Goal: Task Accomplishment & Management: Use online tool/utility

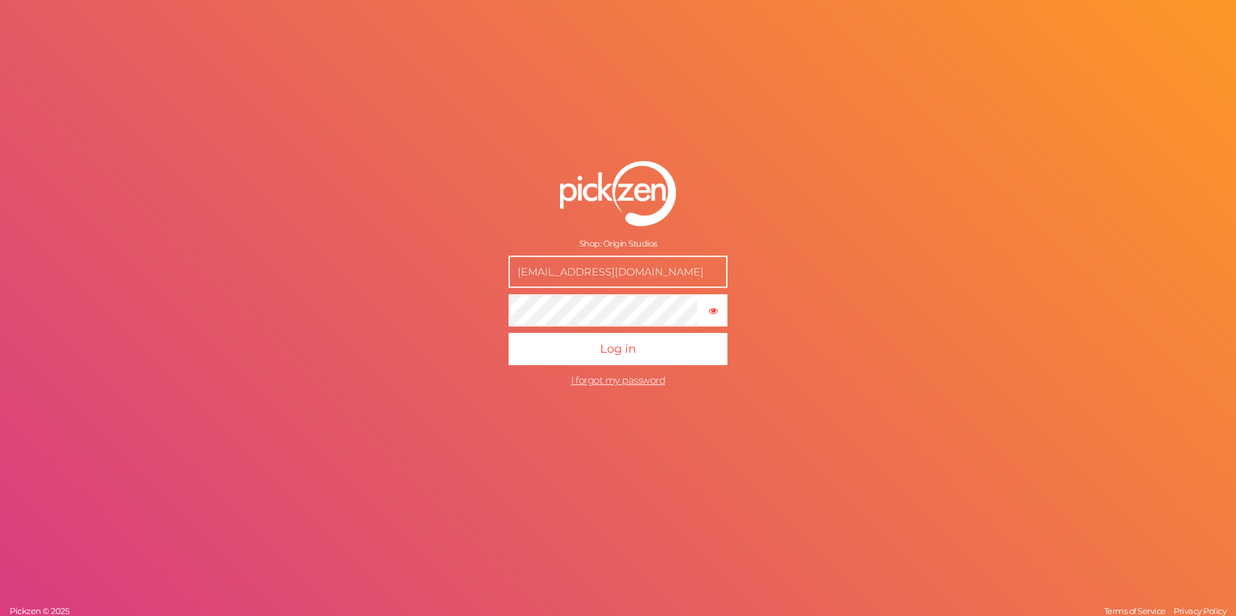
click at [508, 333] on button "Log in" at bounding box center [617, 349] width 219 height 32
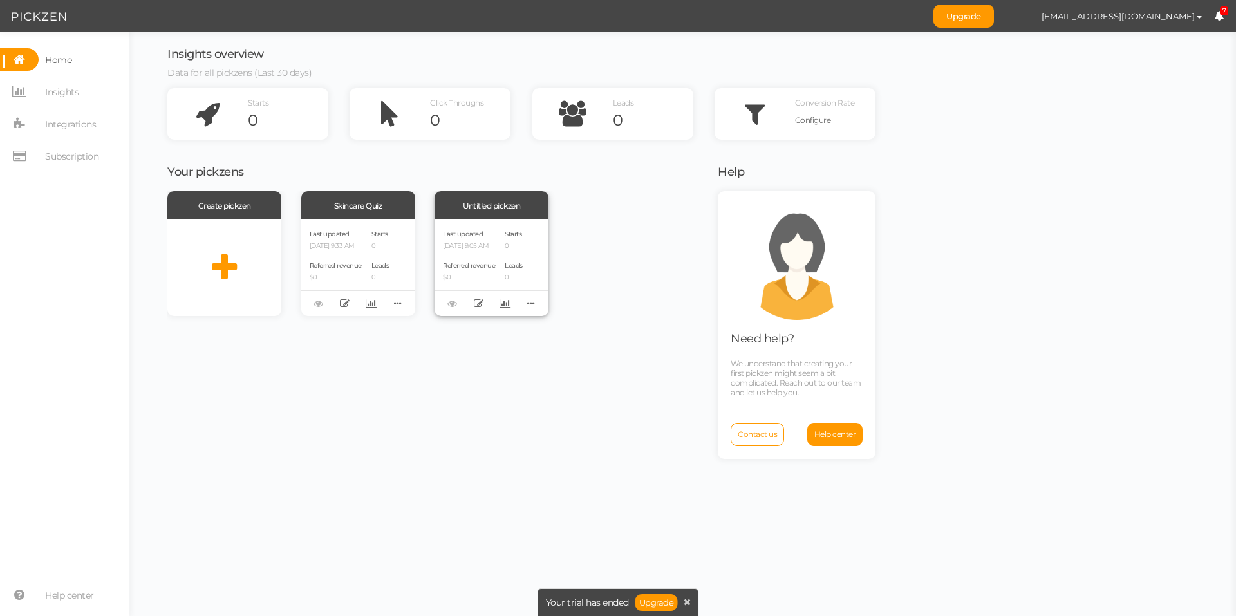
click at [492, 199] on div "Untitled pickzen" at bounding box center [491, 205] width 114 height 28
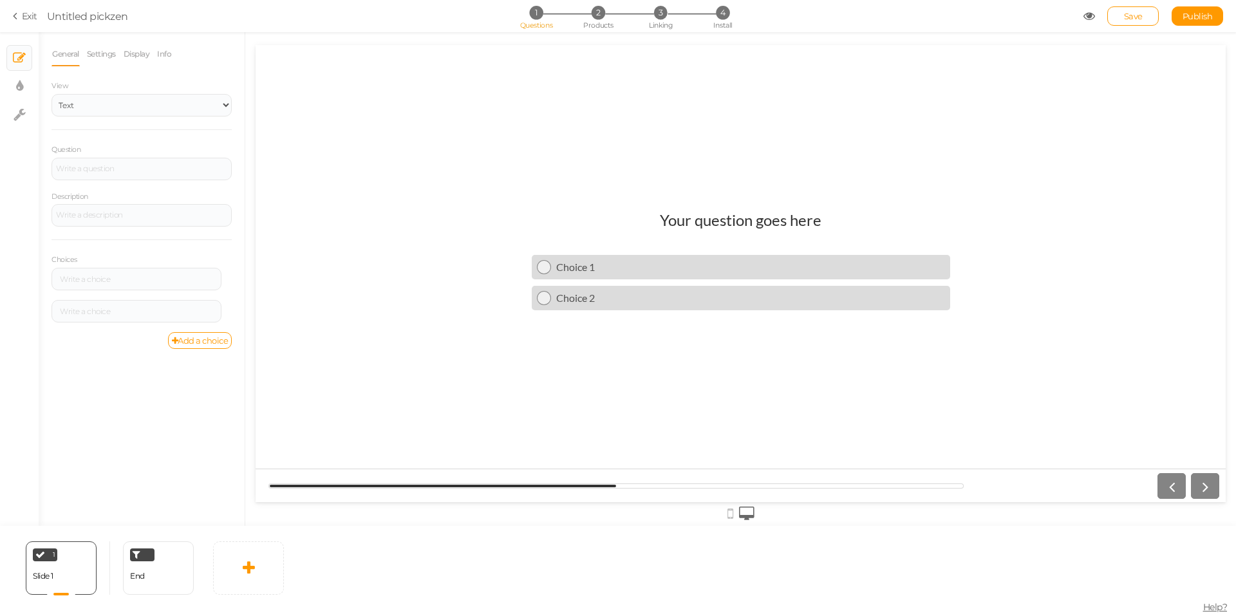
click at [21, 15] on icon at bounding box center [17, 16] width 9 height 12
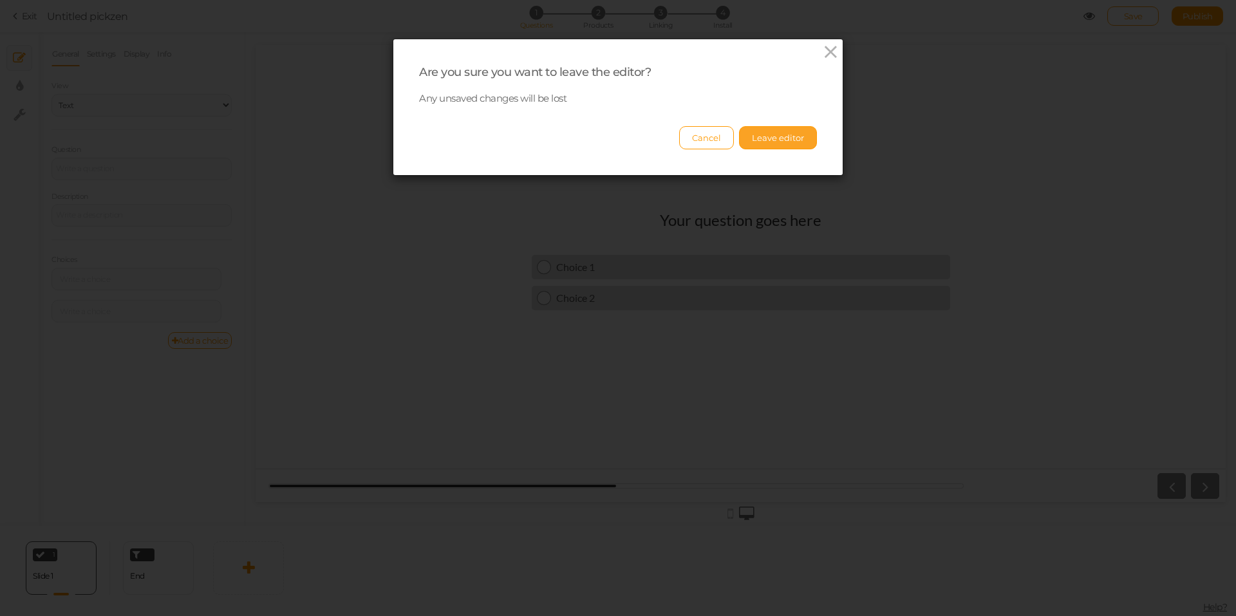
click at [754, 128] on button "Leave editor" at bounding box center [778, 137] width 78 height 23
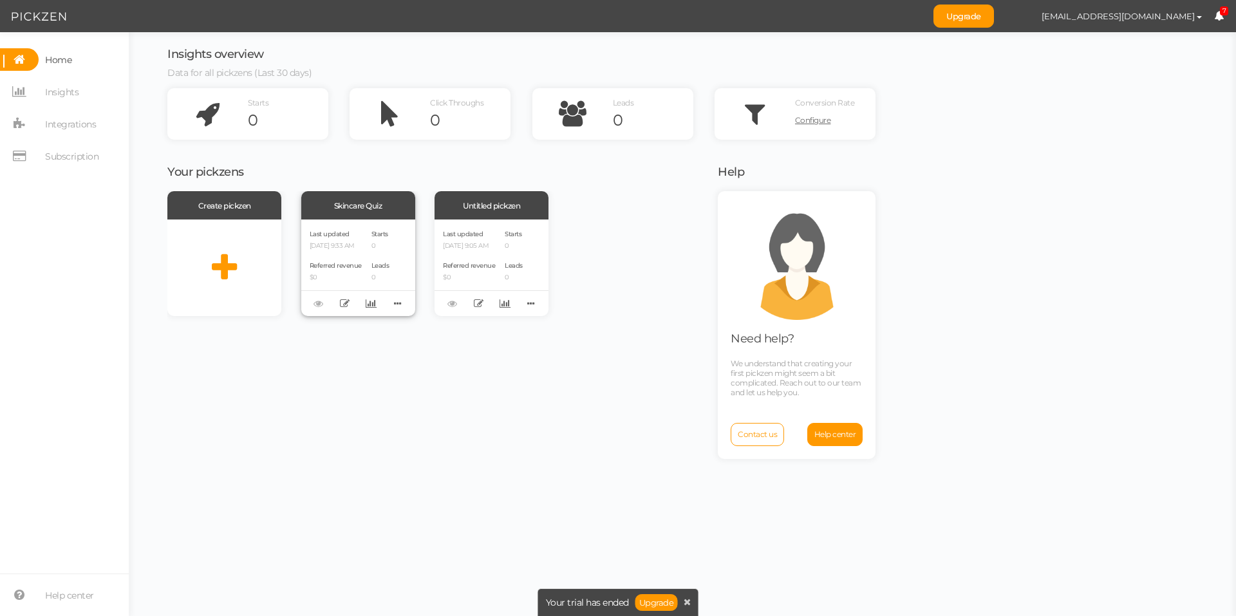
click at [373, 198] on div "Skincare Quiz" at bounding box center [358, 205] width 114 height 28
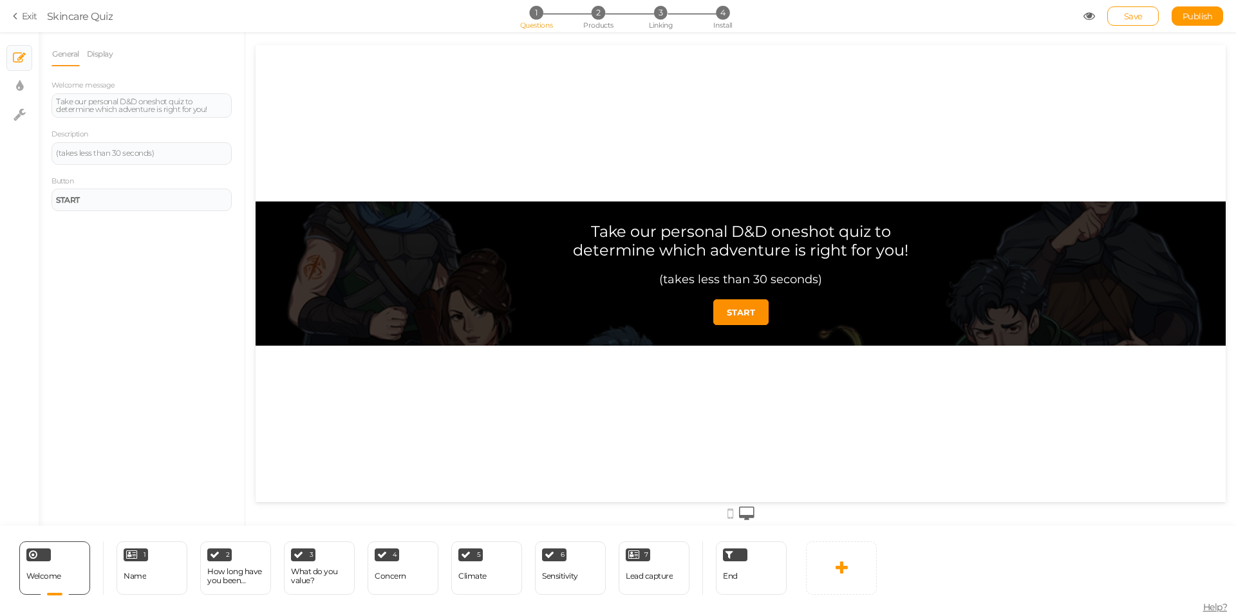
click at [29, 19] on link "Exit" at bounding box center [25, 16] width 24 height 13
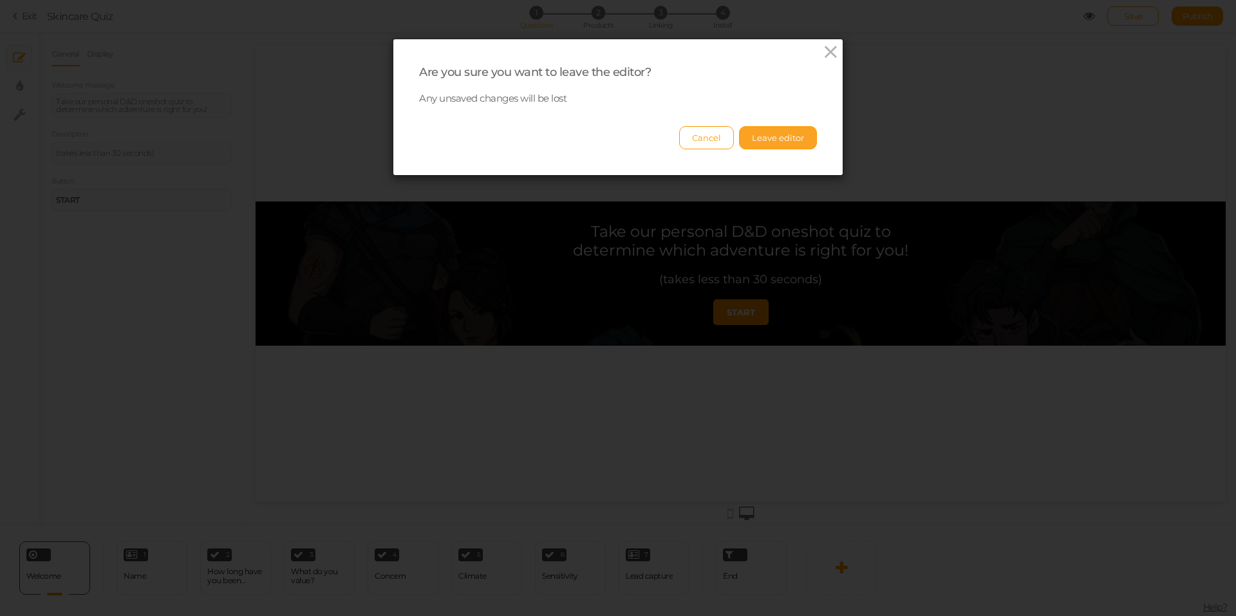
click at [750, 140] on button "Leave editor" at bounding box center [778, 137] width 78 height 23
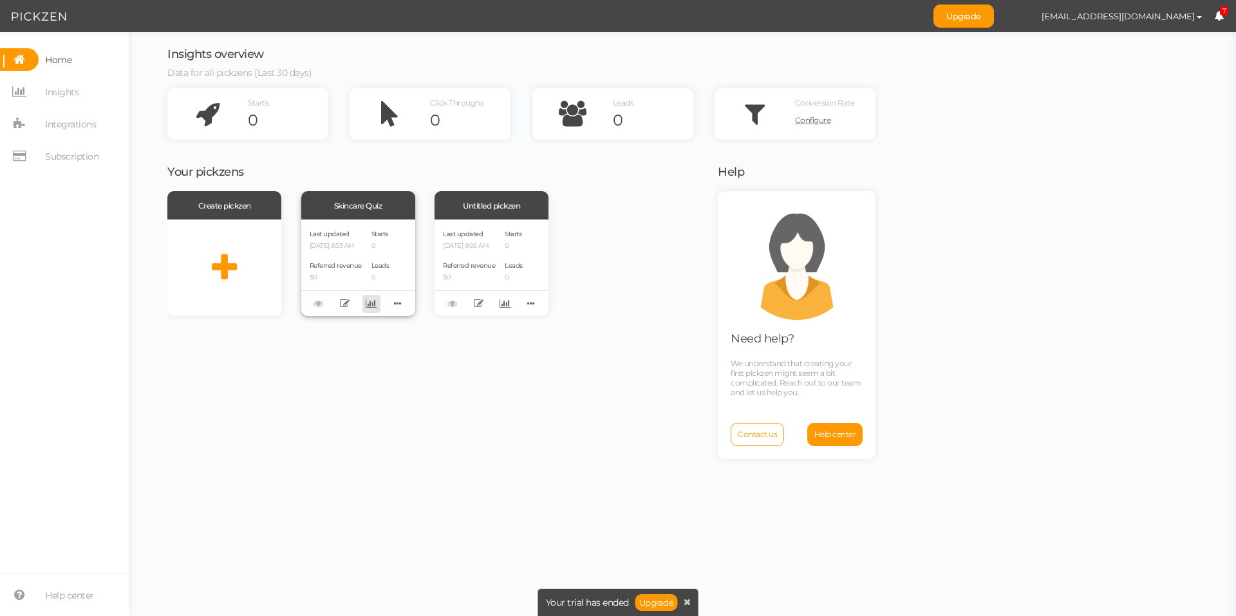
click at [366, 306] on icon at bounding box center [371, 304] width 11 height 10
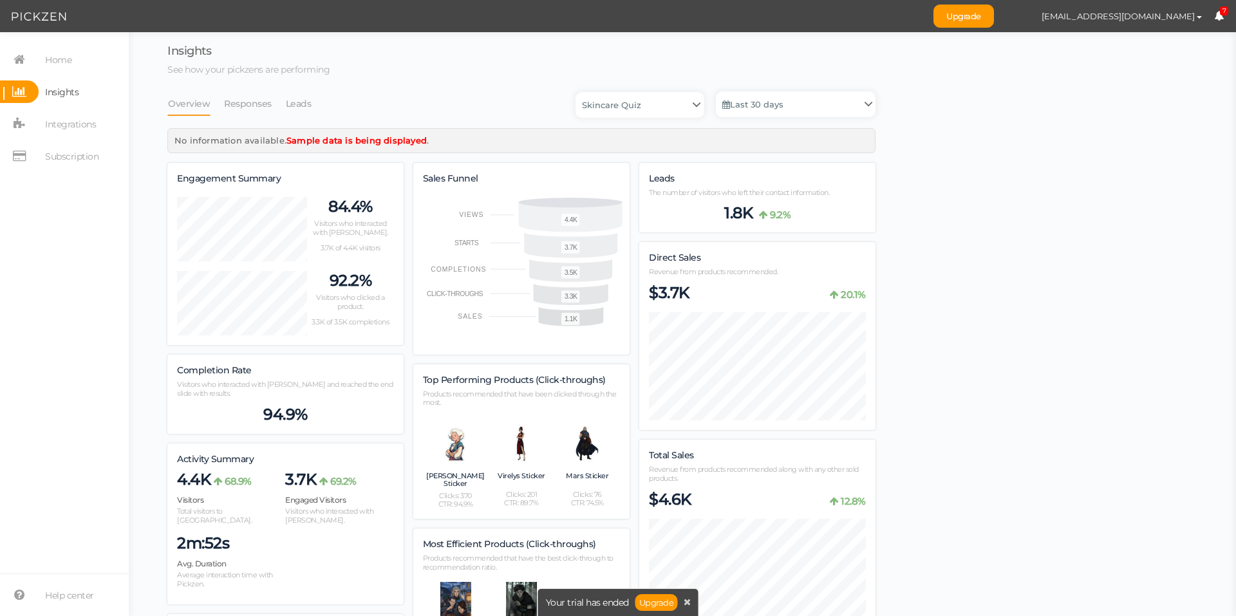
scroll to position [1489, 708]
click at [250, 99] on link "Responses" at bounding box center [247, 103] width 49 height 24
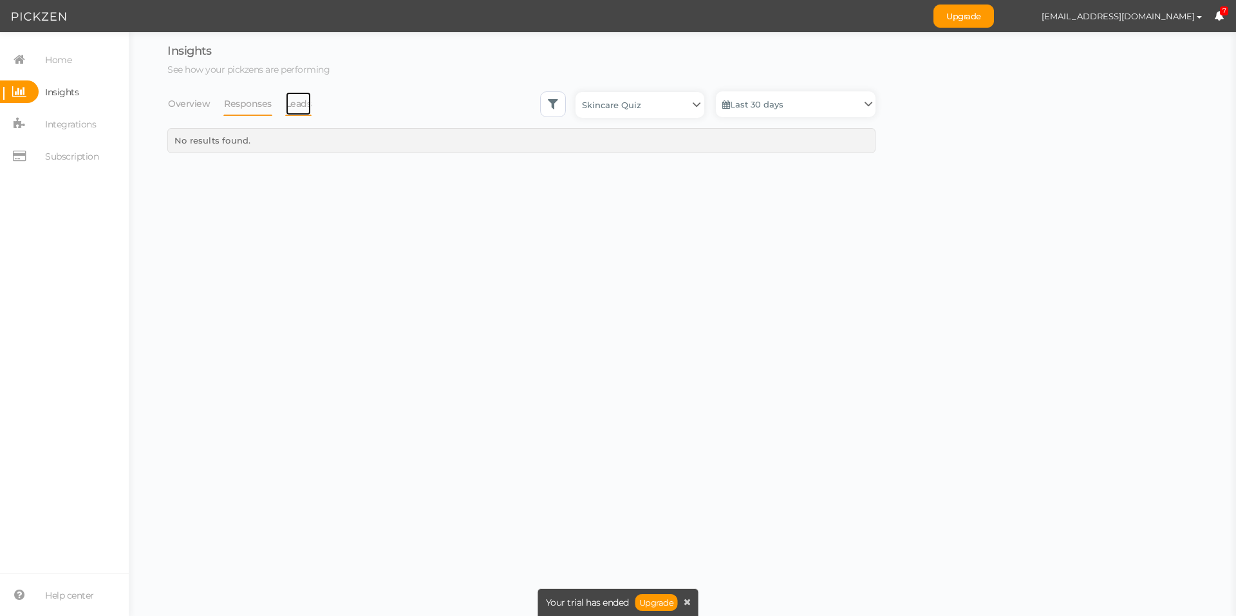
click at [298, 103] on link "Leads" at bounding box center [298, 103] width 27 height 24
click at [254, 101] on link "Responses" at bounding box center [247, 103] width 49 height 24
click at [184, 102] on link "Overview" at bounding box center [188, 103] width 43 height 24
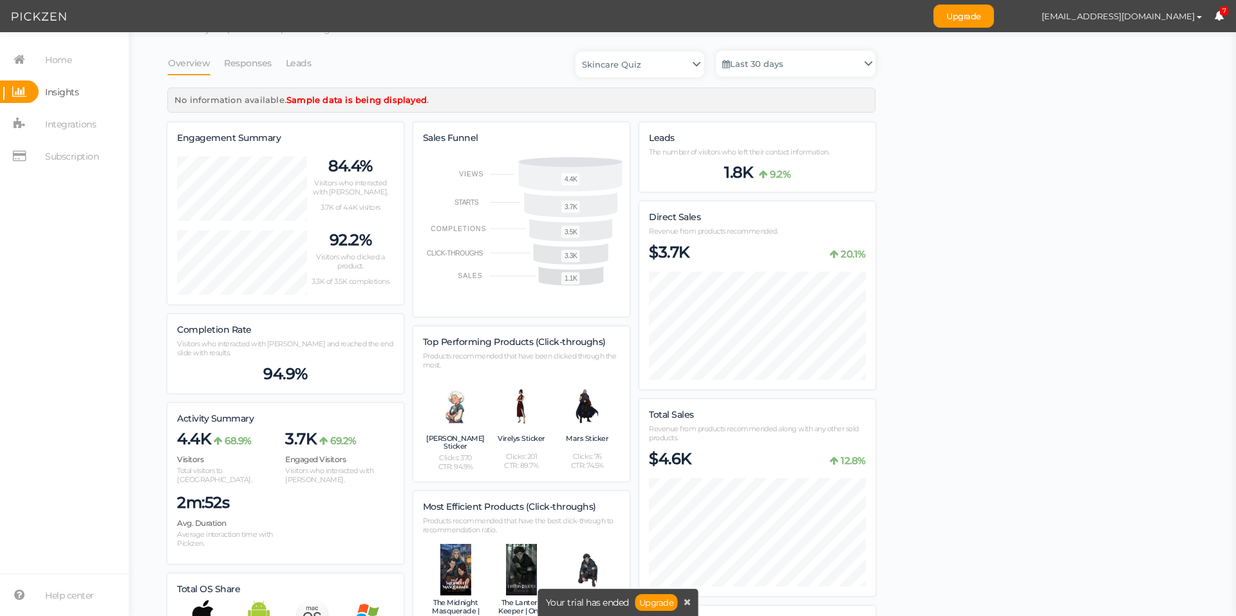
scroll to position [0, 0]
